Goal: Task Accomplishment & Management: Manage account settings

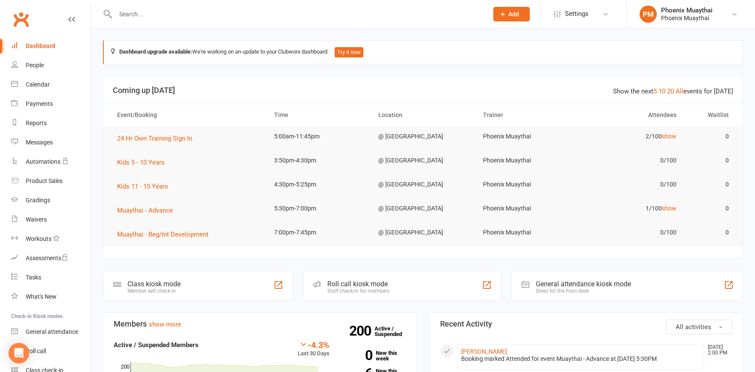
click at [184, 14] on input "text" at bounding box center [297, 14] width 369 height 12
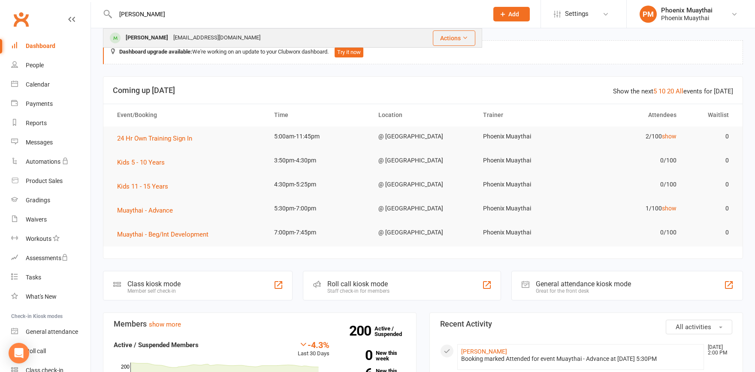
type input "[PERSON_NAME]"
click at [156, 36] on div "[PERSON_NAME]" at bounding box center [147, 38] width 48 height 12
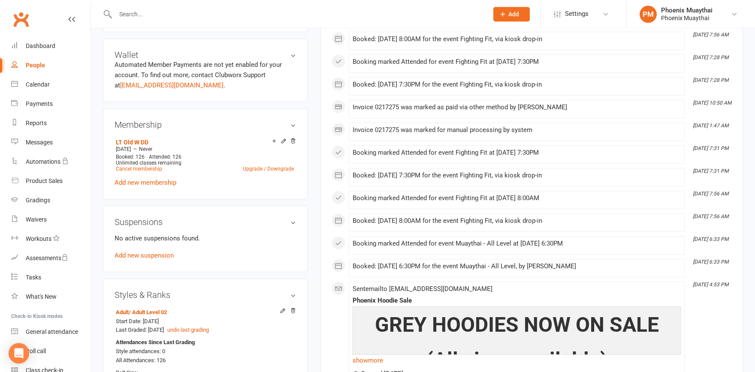
scroll to position [283, 0]
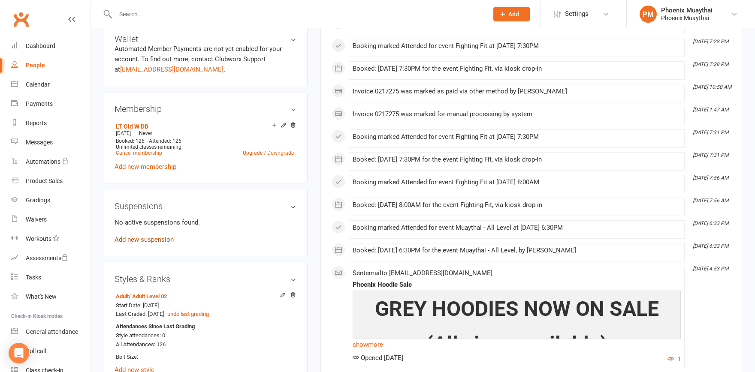
click at [137, 243] on link "Add new suspension" at bounding box center [144, 240] width 59 height 8
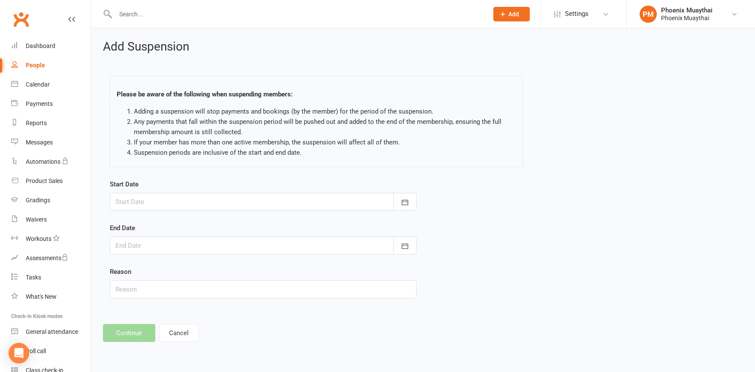
click at [158, 202] on div at bounding box center [263, 202] width 307 height 18
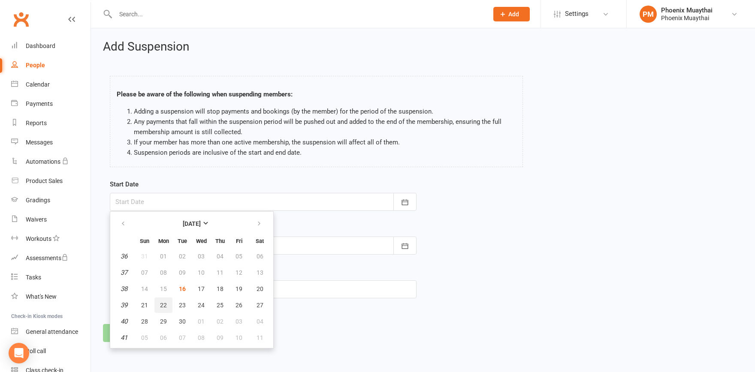
click at [163, 305] on span "22" at bounding box center [163, 305] width 7 height 7
type input "[DATE]"
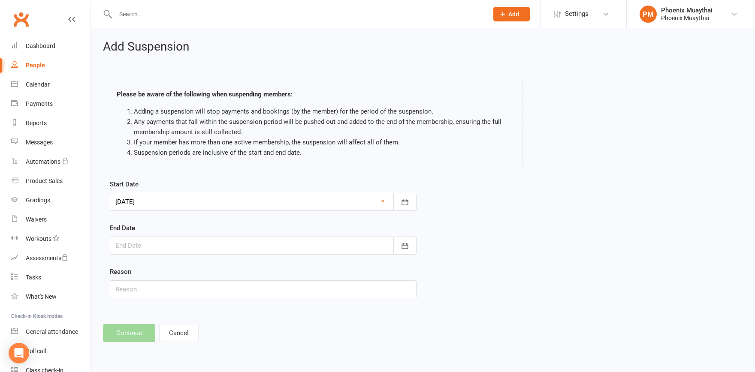
click at [160, 241] on div at bounding box center [263, 246] width 307 height 18
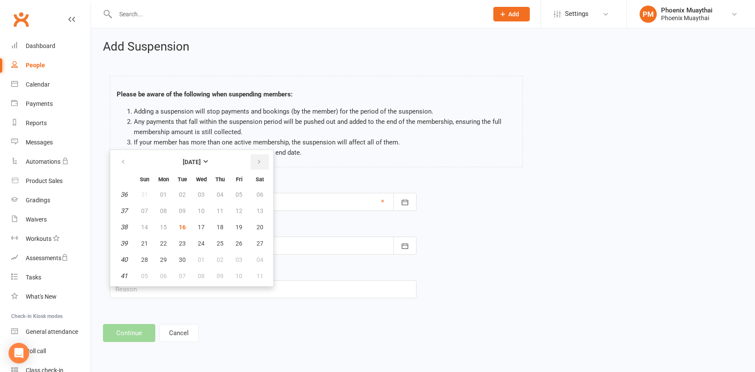
click at [262, 163] on button "button" at bounding box center [259, 161] width 18 height 15
click at [147, 210] on span "02" at bounding box center [144, 211] width 7 height 7
type input "[DATE]"
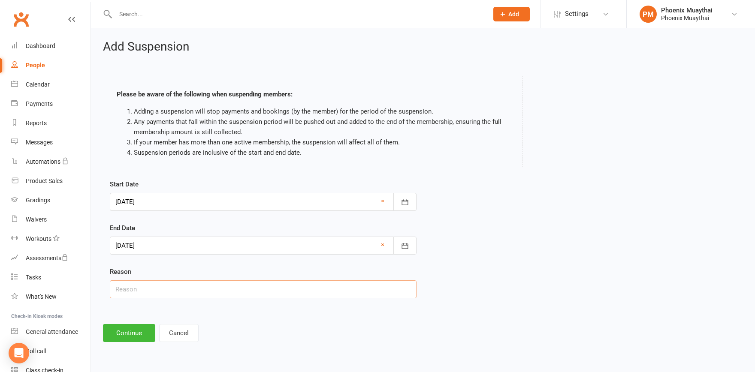
click at [136, 293] on input "text" at bounding box center [263, 289] width 307 height 18
type input "Travelling"
click at [134, 332] on button "Continue" at bounding box center [129, 333] width 52 height 18
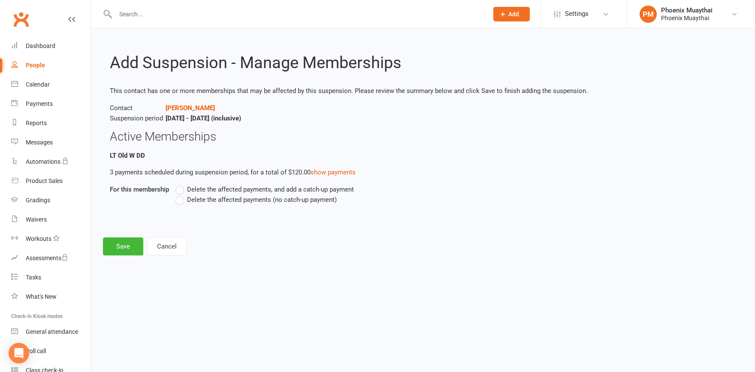
click at [183, 199] on label "Delete the affected payments (no catch-up payment)" at bounding box center [255, 200] width 161 height 10
click at [181, 195] on input "Delete the affected payments (no catch-up payment)" at bounding box center [178, 195] width 6 height 0
click at [123, 245] on button "Save" at bounding box center [123, 247] width 40 height 18
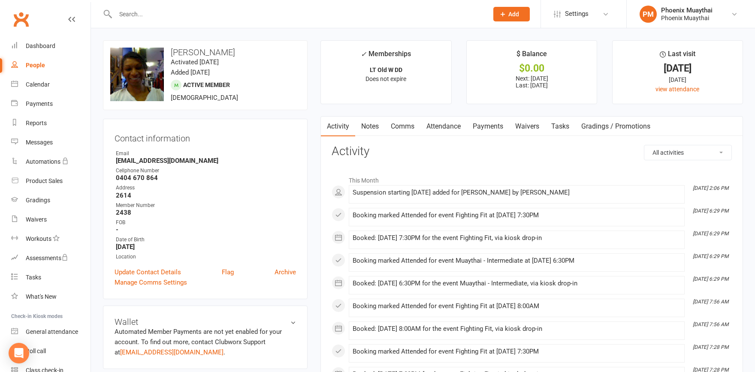
click at [484, 125] on link "Payments" at bounding box center [488, 127] width 42 height 20
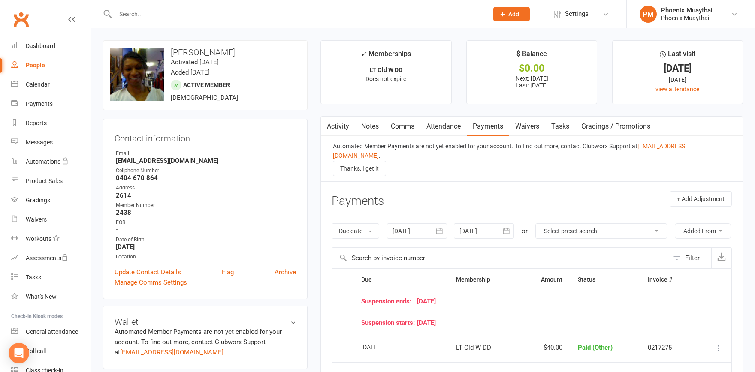
click at [399, 125] on link "Comms" at bounding box center [403, 127] width 36 height 20
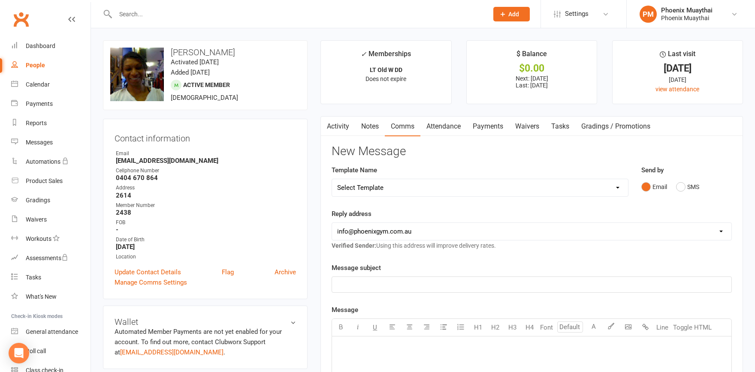
click at [332, 179] on select "Select Template [Email] Cancellation Confirmation - Member [Email] Cancellation…" at bounding box center [480, 187] width 296 height 17
select select "28"
click option "[Email] Suspension Confirmation - Member" at bounding box center [0, 0] width 0 height 0
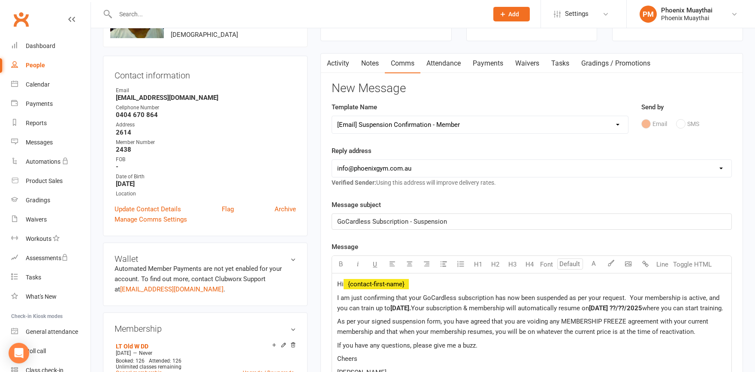
scroll to position [142, 0]
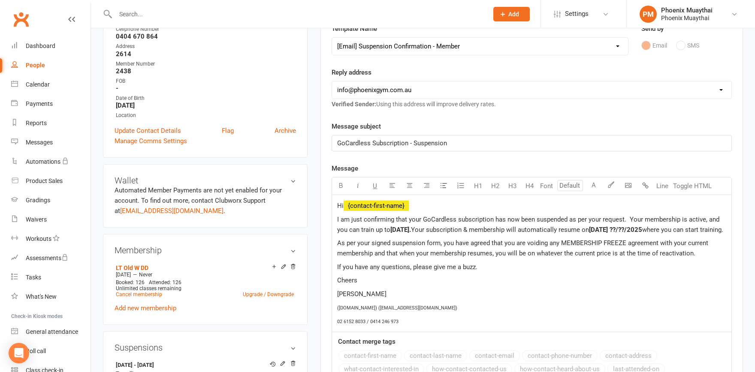
click at [344, 206] on span "Hi" at bounding box center [340, 206] width 6 height 8
click at [344, 205] on span "Hi" at bounding box center [340, 206] width 6 height 8
click at [408, 230] on span "[DATE]." at bounding box center [400, 230] width 21 height 8
click at [642, 231] on span "[DATE] ??/??/2025" at bounding box center [615, 230] width 53 height 8
click at [338, 256] on span "As per your signed suspension form, you have agreed that you are voiding any ME…" at bounding box center [523, 248] width 373 height 18
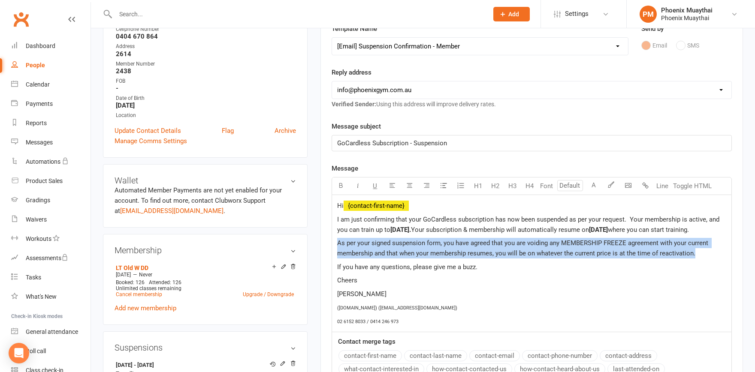
drag, startPoint x: 696, startPoint y: 262, endPoint x: 337, endPoint y: 258, distance: 359.0
click at [337, 258] on div "Hi ﻿ {contact-first-name} ﻿ I am just confirming that your GoCardless subscript…" at bounding box center [531, 263] width 399 height 137
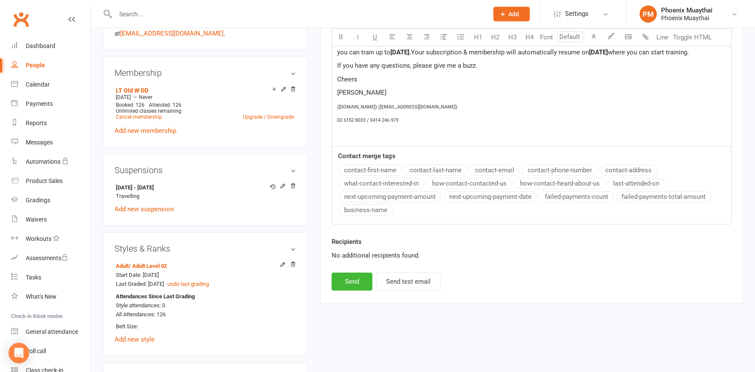
scroll to position [330, 0]
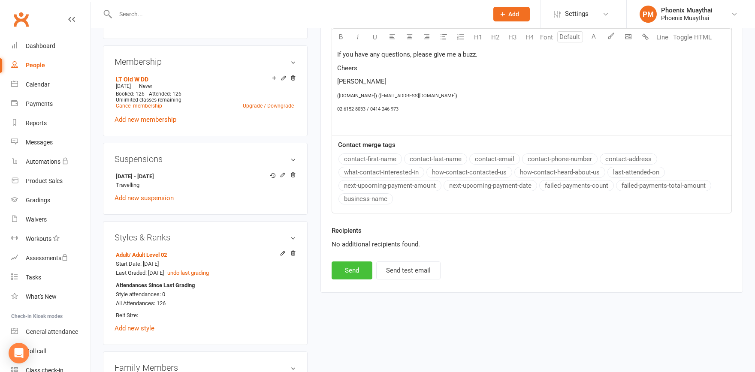
click at [359, 266] on button "Send" at bounding box center [352, 271] width 41 height 18
select select
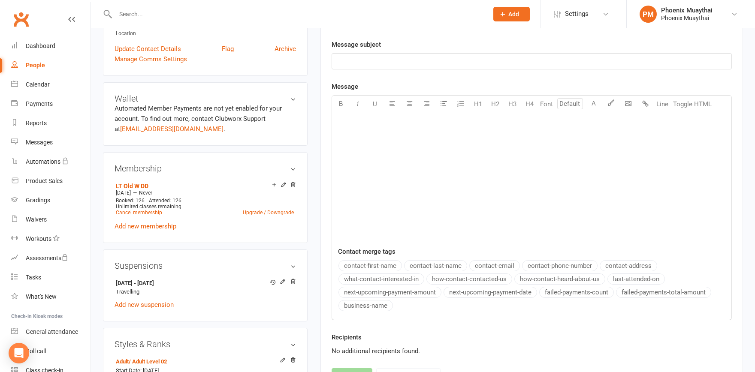
scroll to position [0, 0]
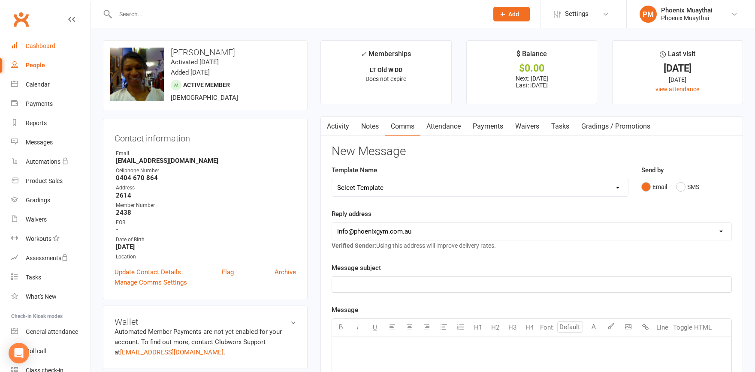
click at [38, 45] on div "Dashboard" at bounding box center [41, 45] width 30 height 7
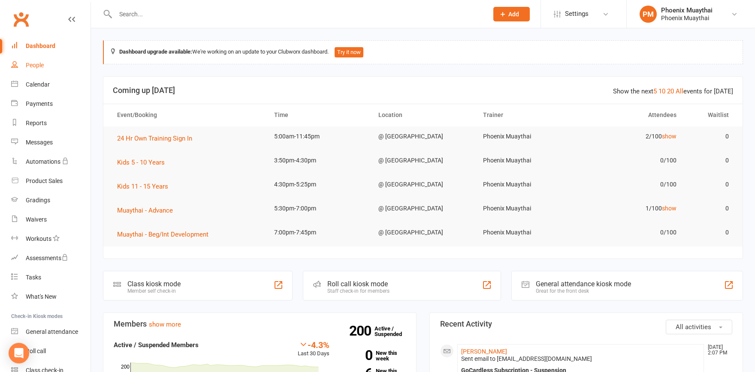
click at [35, 65] on div "People" at bounding box center [35, 65] width 18 height 7
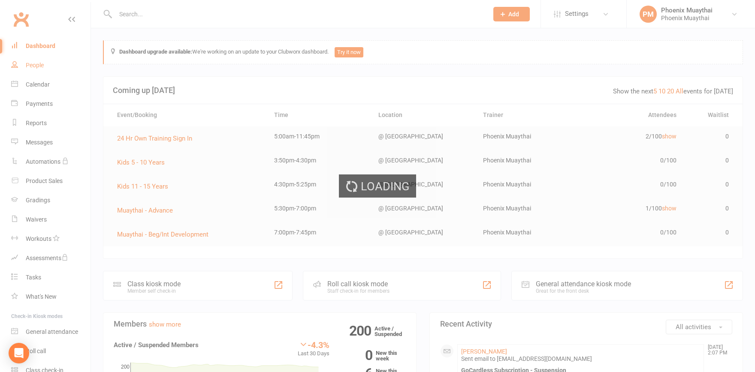
select select "100"
